Goal: Find specific page/section: Find specific page/section

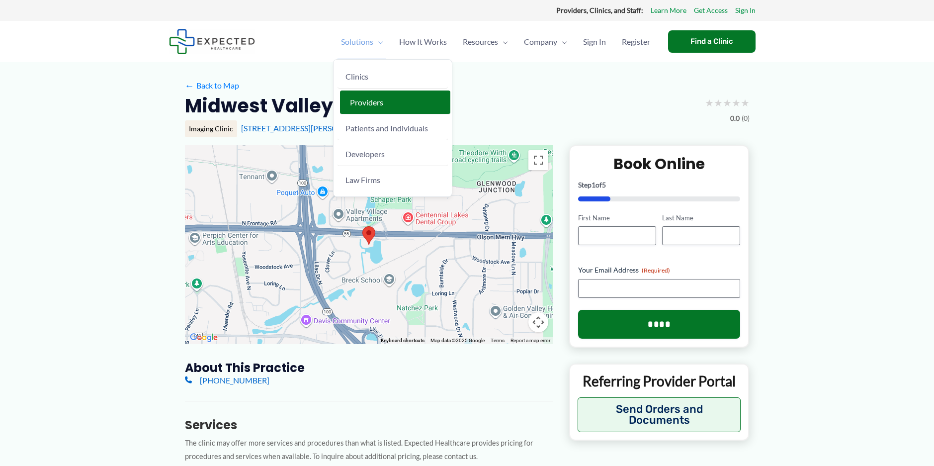
click at [358, 102] on span "Providers" at bounding box center [366, 101] width 33 height 9
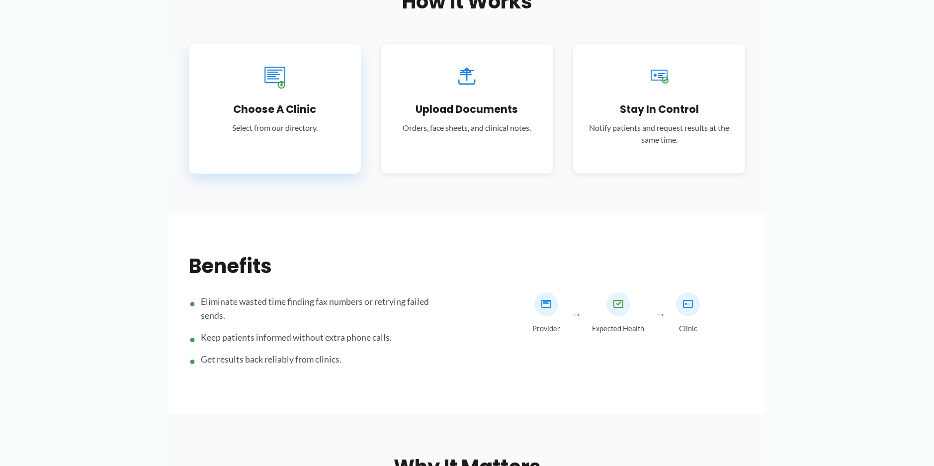
scroll to position [398, 0]
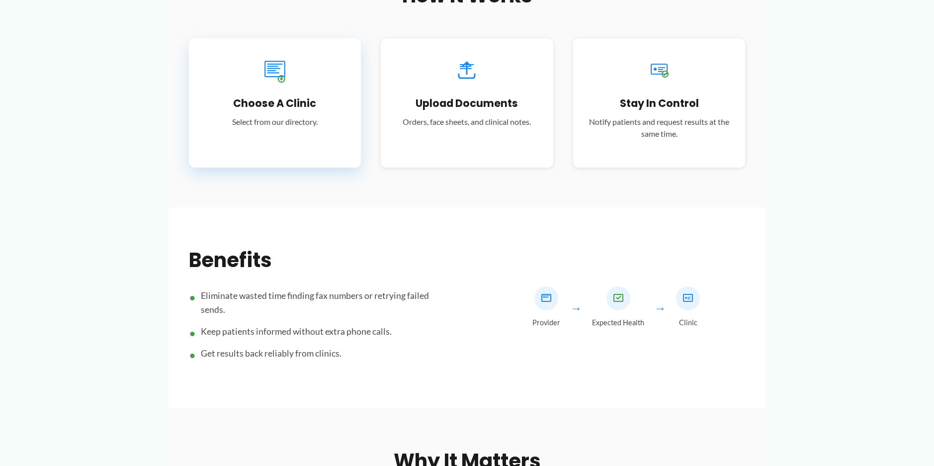
click at [291, 120] on p "Select from our directory." at bounding box center [275, 122] width 143 height 12
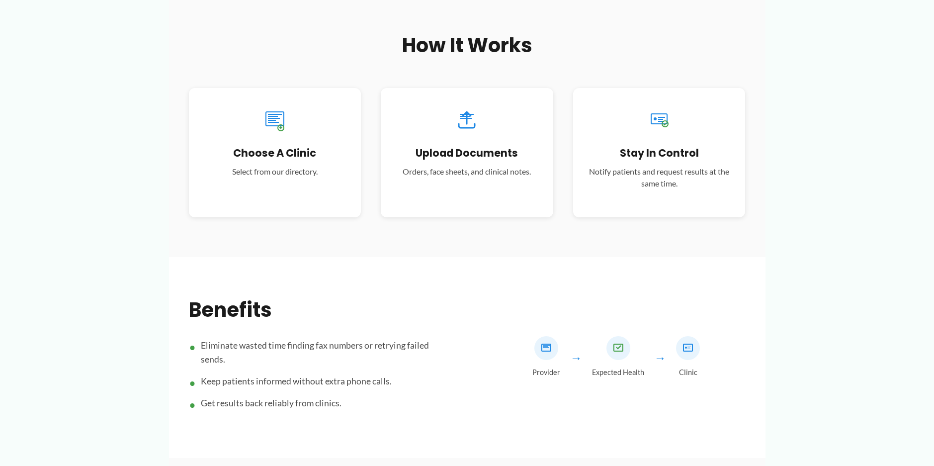
click at [283, 85] on div "How It Works Choose a Clinic Select from our directory. Upload Documents Orders…" at bounding box center [467, 124] width 557 height 185
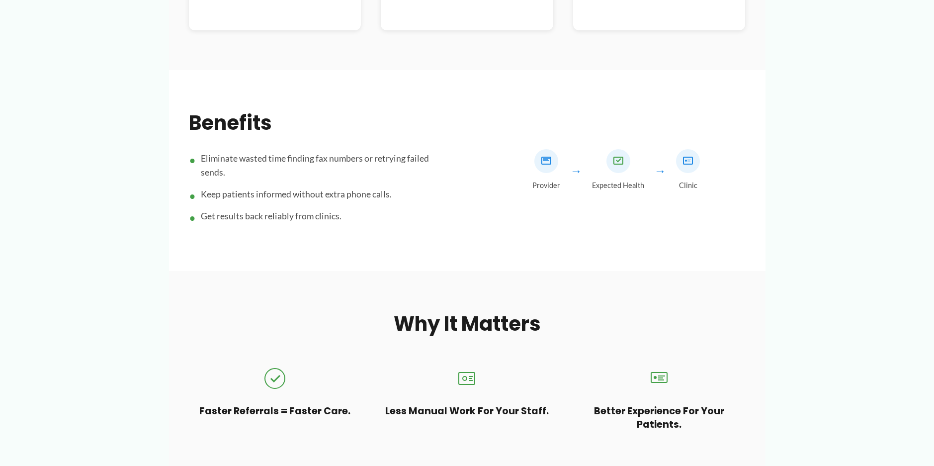
scroll to position [383, 0]
